Goal: Check status

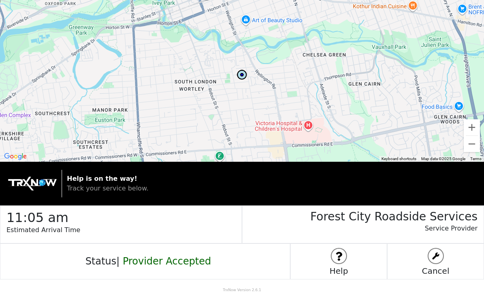
click at [165, 261] on span "Provider Accepted" at bounding box center [167, 261] width 88 height 11
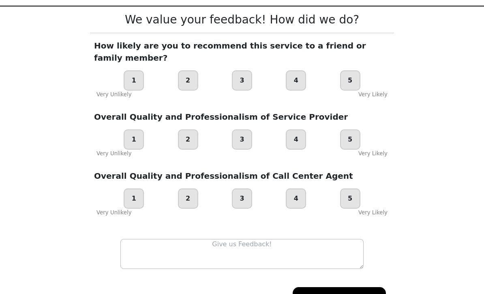
scroll to position [75, 0]
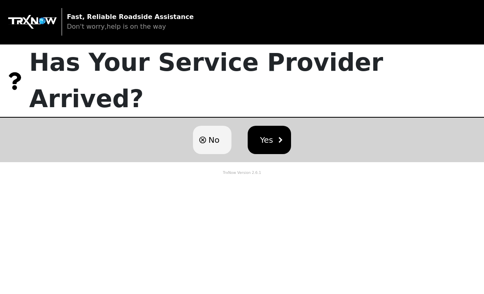
click at [208, 105] on html "Fast, Reliable Roadside Assistance Don't worry,help is on the way Has Your Serv…" at bounding box center [242, 147] width 484 height 294
click at [209, 134] on span "No" at bounding box center [213, 140] width 11 height 12
